Goal: Task Accomplishment & Management: Manage account settings

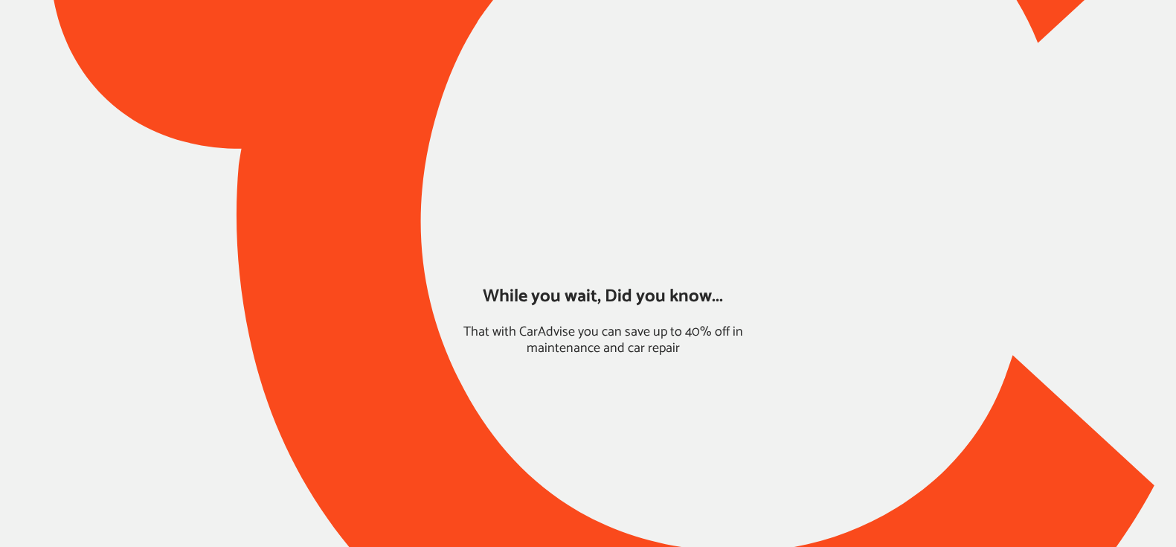
type input "*****"
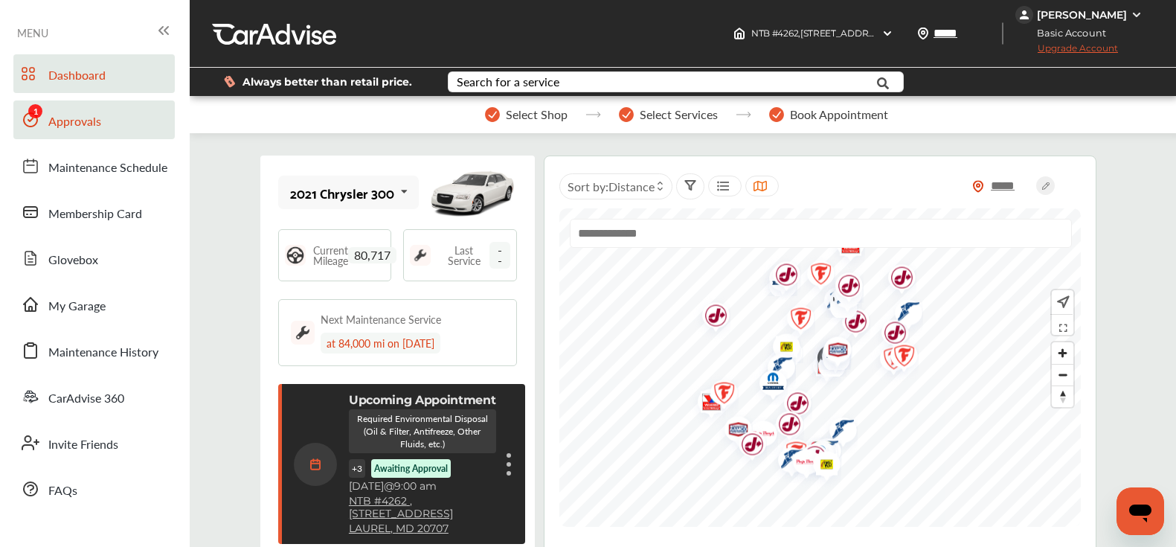
click at [71, 122] on span "Approvals" at bounding box center [74, 121] width 53 height 19
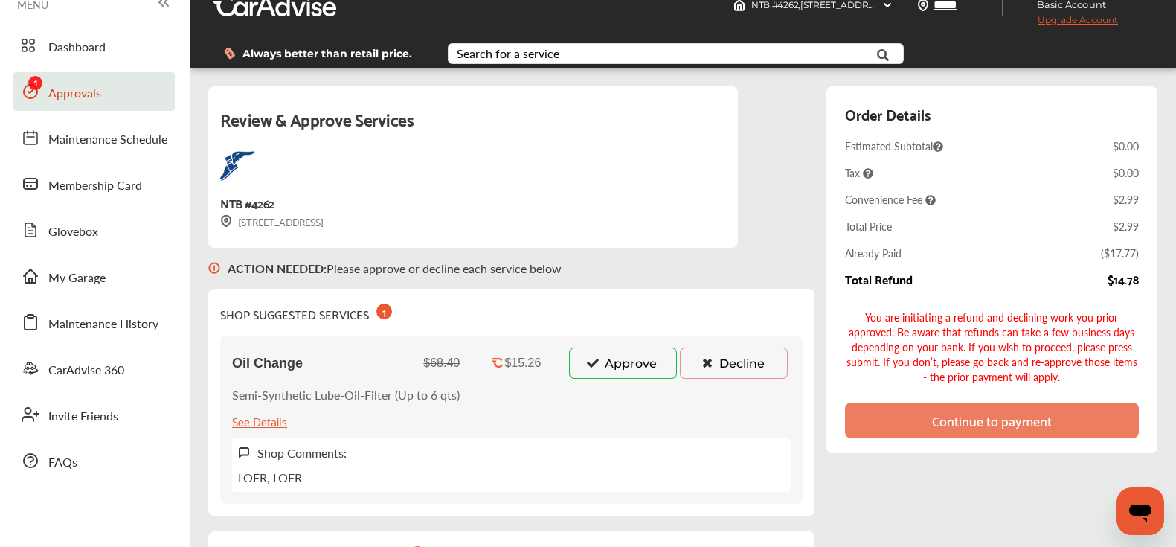
scroll to position [35, 0]
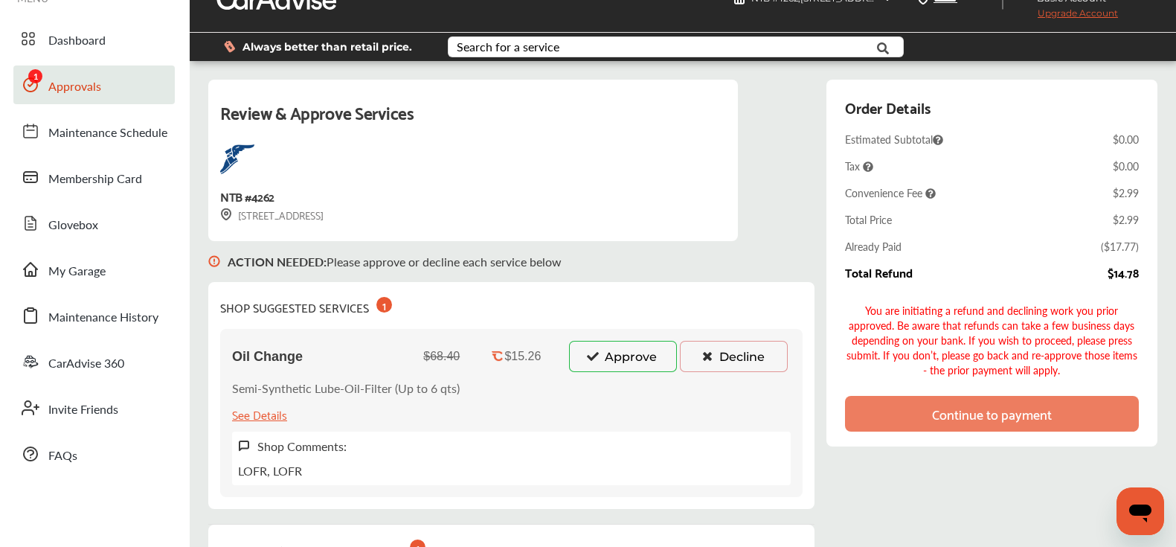
click at [616, 358] on button "Approve" at bounding box center [623, 356] width 108 height 31
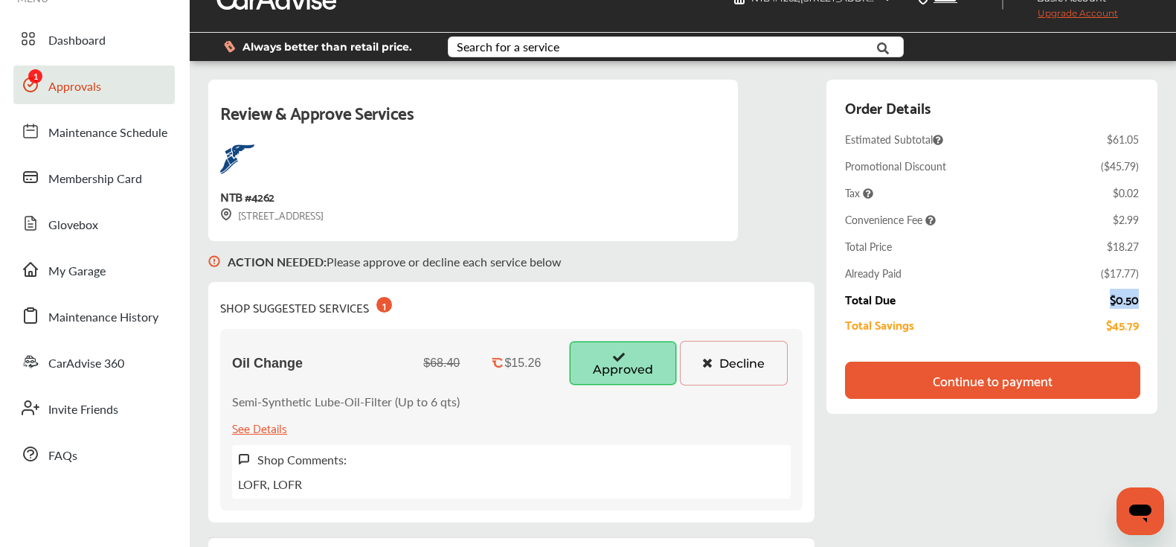
drag, startPoint x: 1144, startPoint y: 295, endPoint x: 1079, endPoint y: 293, distance: 64.7
click at [1079, 293] on div "Order Details Estimated Subtotal $61.05 Promotional Discount ( $45.79 ) Tax $0.…" at bounding box center [991, 247] width 331 height 334
drag, startPoint x: 1145, startPoint y: 138, endPoint x: 1079, endPoint y: 138, distance: 65.5
click at [1079, 138] on div "Order Details Estimated Subtotal $61.05 Promotional Discount ( $45.79 ) Tax $0.…" at bounding box center [991, 247] width 331 height 334
drag, startPoint x: 1144, startPoint y: 170, endPoint x: 1087, endPoint y: 170, distance: 57.3
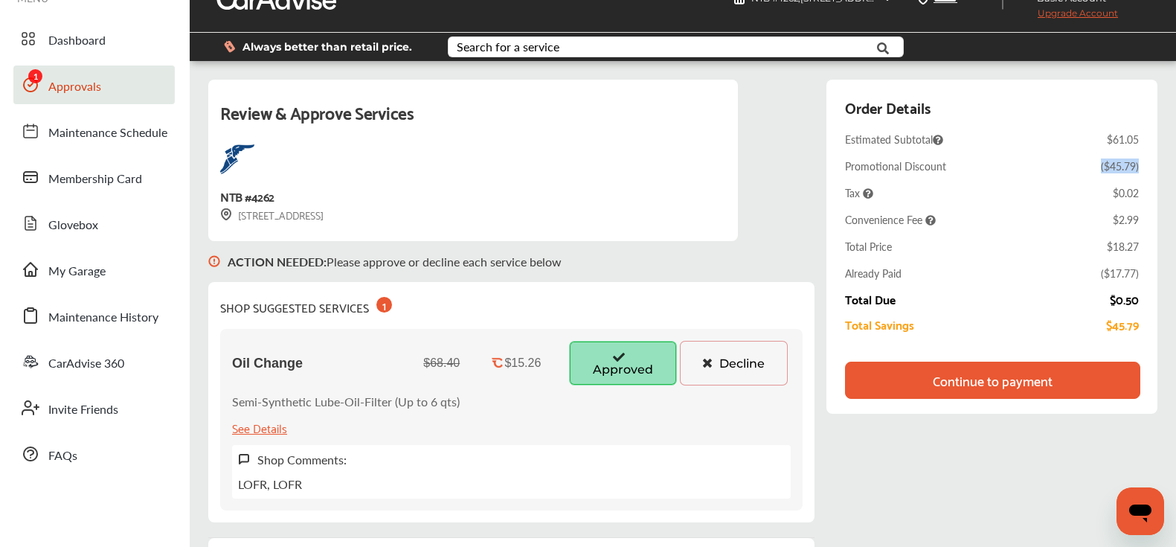
click at [1087, 170] on div "Order Details Estimated Subtotal $61.05 Promotional Discount ( $45.79 ) Tax $0.…" at bounding box center [991, 247] width 331 height 334
drag, startPoint x: 1140, startPoint y: 245, endPoint x: 1086, endPoint y: 245, distance: 54.3
click at [1086, 245] on div "Order Details Estimated Subtotal $61.05 Promotional Discount ( $45.79 ) Tax $0.…" at bounding box center [991, 247] width 331 height 334
drag, startPoint x: 1147, startPoint y: 301, endPoint x: 1103, endPoint y: 301, distance: 43.9
click at [1103, 301] on div "Order Details Estimated Subtotal $61.05 Promotional Discount ( $45.79 ) Tax $0.…" at bounding box center [991, 247] width 331 height 334
